Goal: Check status: Check status

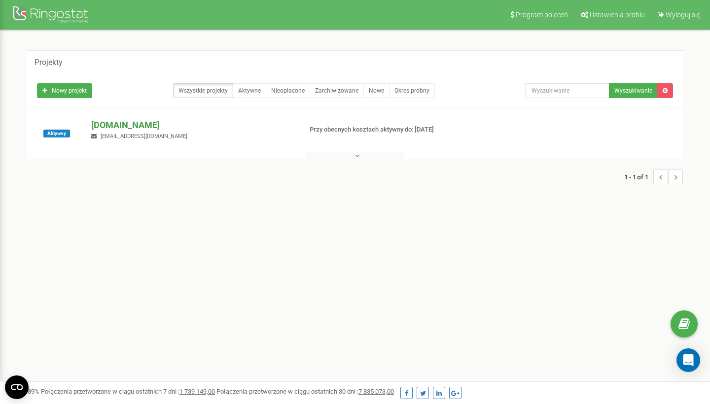
click at [125, 123] on p "[DOMAIN_NAME]" at bounding box center [192, 125] width 202 height 13
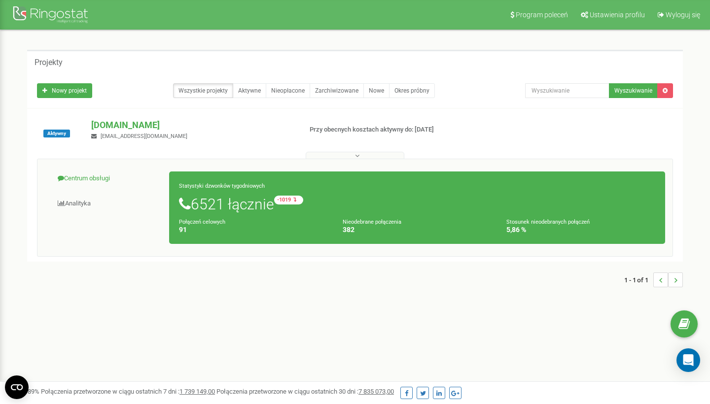
click at [91, 173] on link "Centrum obsługi" at bounding box center [107, 179] width 125 height 24
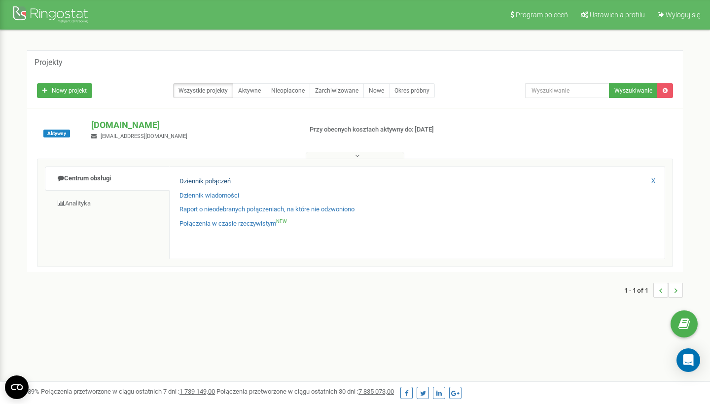
click at [205, 181] on link "Dziennik połączeń" at bounding box center [204, 181] width 51 height 9
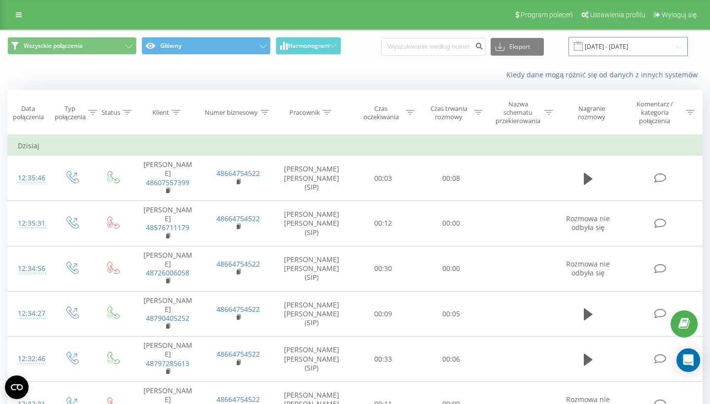
click at [611, 45] on input "19.08.2025 - 19.09.2025" at bounding box center [627, 46] width 119 height 19
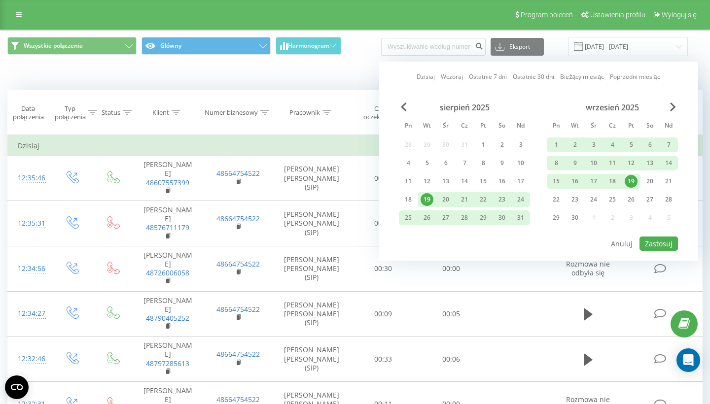
click at [628, 181] on div "19" at bounding box center [630, 181] width 13 height 13
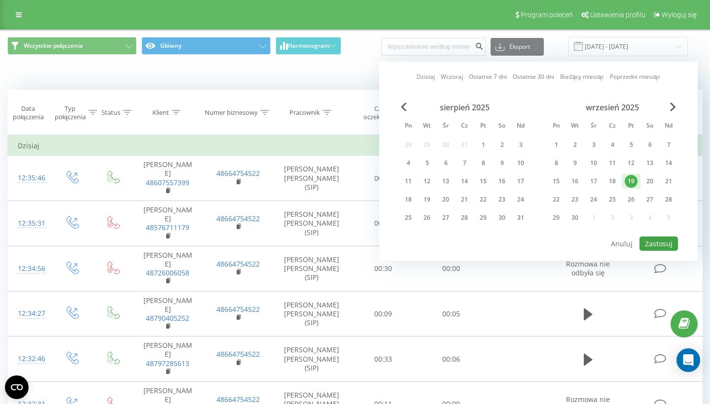
click at [656, 239] on button "Zastosuj" at bounding box center [658, 244] width 38 height 14
type input "19.09.2025 - 19.09.2025"
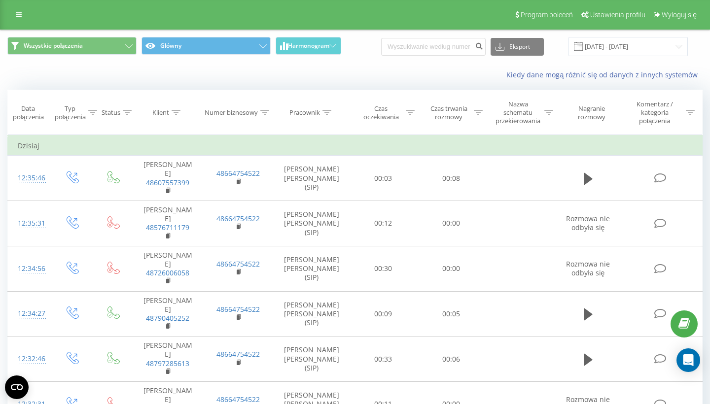
click at [477, 112] on icon at bounding box center [478, 112] width 9 height 5
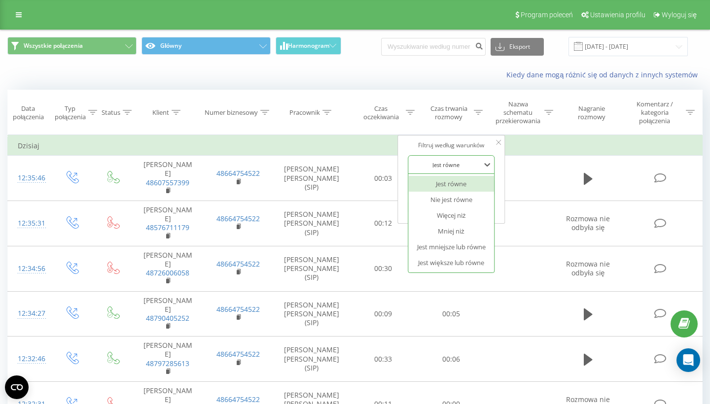
drag, startPoint x: 459, startPoint y: 157, endPoint x: 458, endPoint y: 187, distance: 29.6
click at [459, 158] on div "Jest równe" at bounding box center [445, 164] width 72 height 15
click at [461, 259] on div "Jest większe lub równe" at bounding box center [451, 263] width 86 height 16
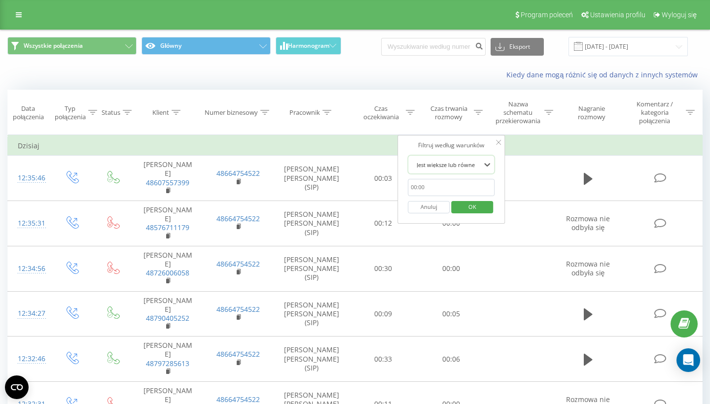
click at [442, 189] on input "text" at bounding box center [450, 187] width 87 height 17
type input "00:20"
click at [466, 206] on span "OK" at bounding box center [472, 206] width 28 height 15
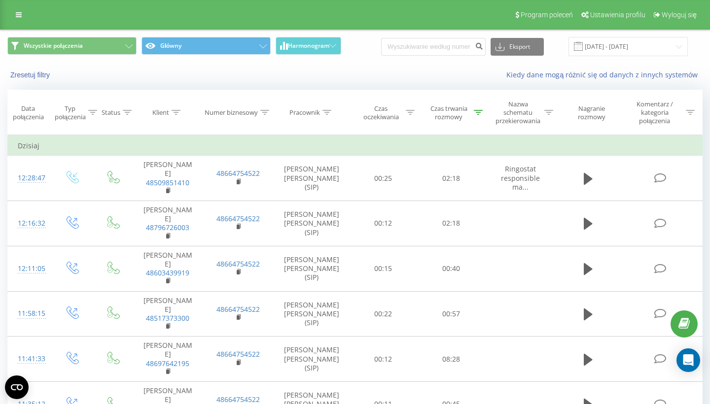
scroll to position [408, 0]
